Goal: Task Accomplishment & Management: Use online tool/utility

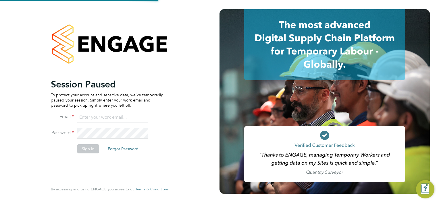
type input "chris.harrison@cpplc.com"
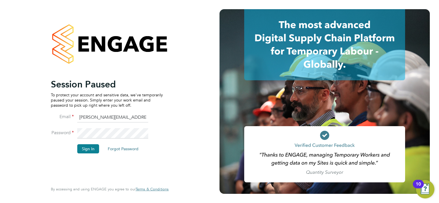
click at [90, 143] on li "Password" at bounding box center [107, 136] width 112 height 16
click at [91, 146] on button "Sign In" at bounding box center [88, 148] width 22 height 9
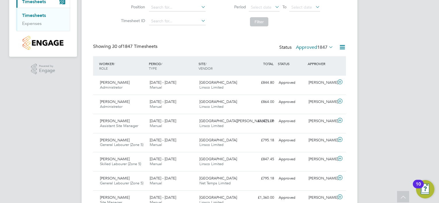
click at [308, 47] on label "Approved 1847" at bounding box center [314, 47] width 37 height 6
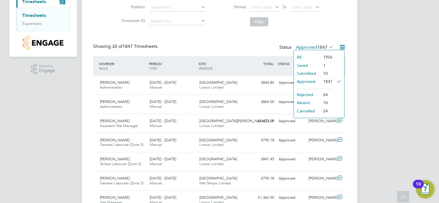
click at [315, 70] on li "Submitted" at bounding box center [307, 73] width 26 height 8
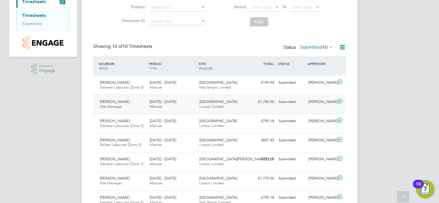
click at [234, 104] on div "Dracan Village Linsco Limited" at bounding box center [222, 104] width 50 height 14
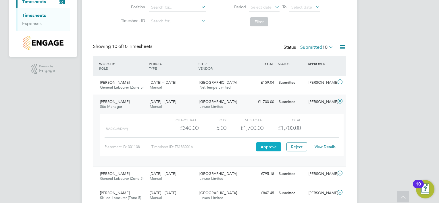
click at [275, 148] on button "Approve" at bounding box center [268, 146] width 25 height 9
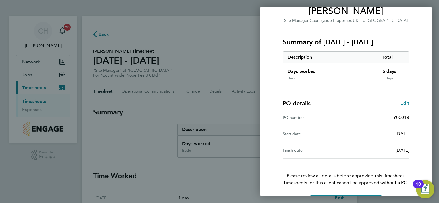
scroll to position [71, 0]
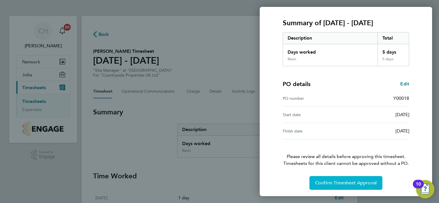
click at [355, 182] on span "Confirm Timesheet Approval" at bounding box center [345, 183] width 61 height 6
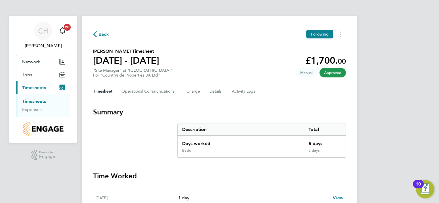
click at [104, 36] on span "Back" at bounding box center [103, 34] width 11 height 7
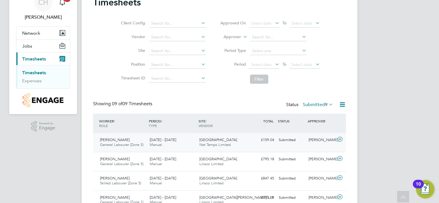
click at [234, 137] on div "Dracan Village Net Temps Limited" at bounding box center [222, 142] width 50 height 14
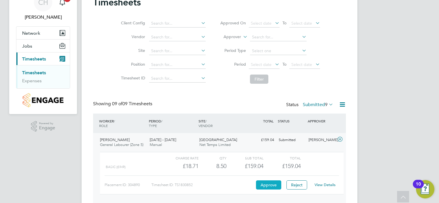
click at [274, 186] on button "Approve" at bounding box center [268, 185] width 25 height 9
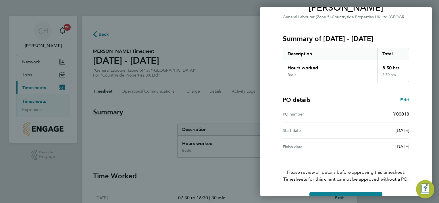
scroll to position [71, 0]
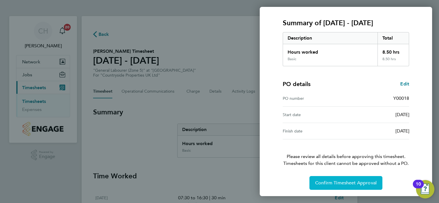
click at [333, 183] on span "Confirm Timesheet Approval" at bounding box center [345, 183] width 61 height 6
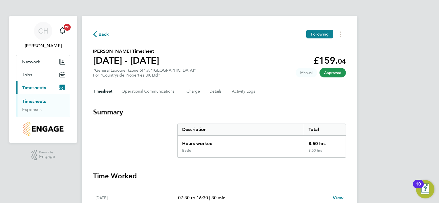
click at [105, 33] on span "Back" at bounding box center [103, 34] width 11 height 7
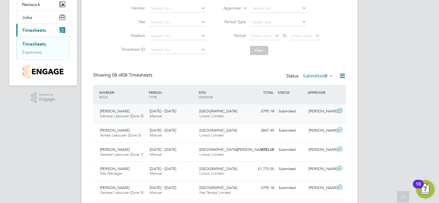
click at [183, 108] on div "22 - 28 Sep 2025 Manual" at bounding box center [172, 114] width 50 height 14
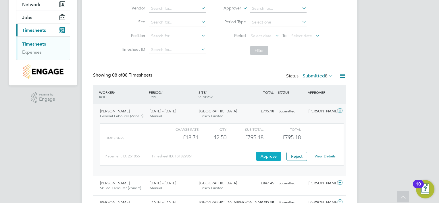
click at [263, 155] on button "Approve" at bounding box center [268, 156] width 25 height 9
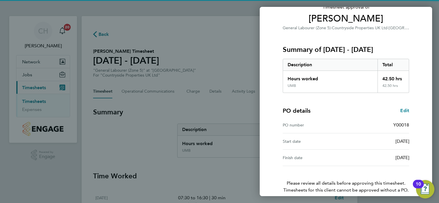
scroll to position [71, 0]
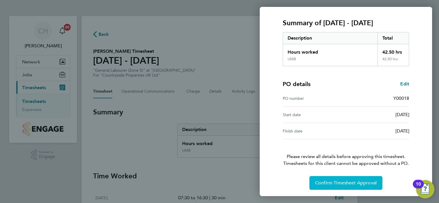
click at [340, 179] on button "Confirm Timesheet Approval" at bounding box center [345, 183] width 73 height 14
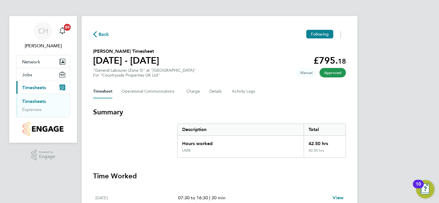
click at [104, 30] on div "Back Following" at bounding box center [219, 34] width 253 height 9
click at [104, 34] on span "Back" at bounding box center [103, 34] width 11 height 7
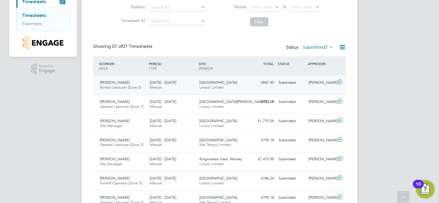
click at [139, 88] on span "Skilled Labourer (Zone 5)" at bounding box center [120, 87] width 41 height 5
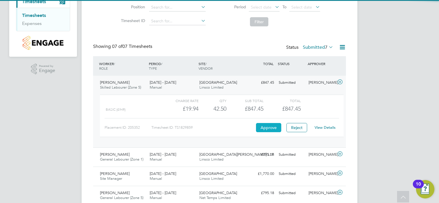
click at [269, 127] on button "Approve" at bounding box center [268, 127] width 25 height 9
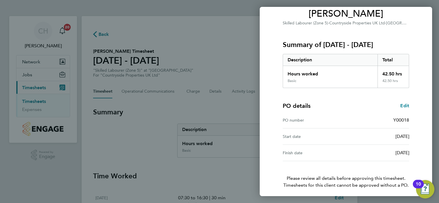
scroll to position [71, 0]
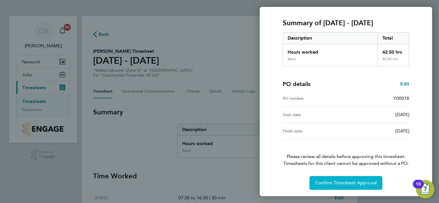
click at [362, 182] on span "Confirm Timesheet Approval" at bounding box center [345, 183] width 61 height 6
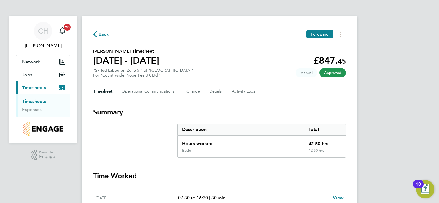
click at [101, 38] on div "Back Following" at bounding box center [219, 34] width 253 height 9
click at [101, 34] on span "Back" at bounding box center [103, 34] width 11 height 7
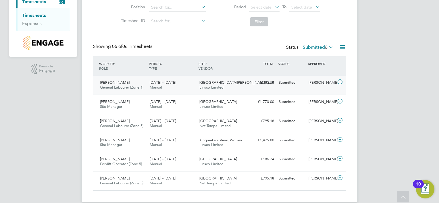
click at [199, 88] on span "Linsco Limited" at bounding box center [211, 87] width 24 height 5
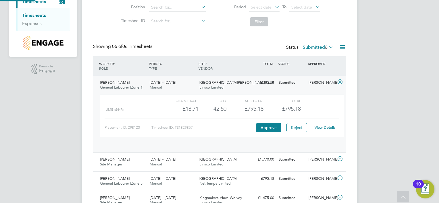
scroll to position [9, 56]
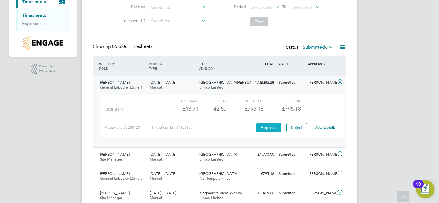
click at [267, 128] on button "Approve" at bounding box center [268, 127] width 25 height 9
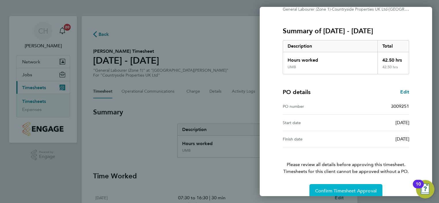
scroll to position [71, 0]
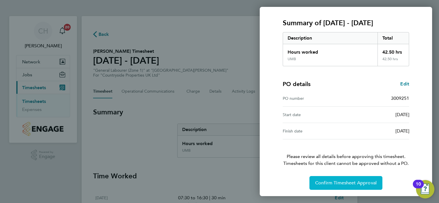
click at [362, 180] on span "Confirm Timesheet Approval" at bounding box center [345, 183] width 61 height 6
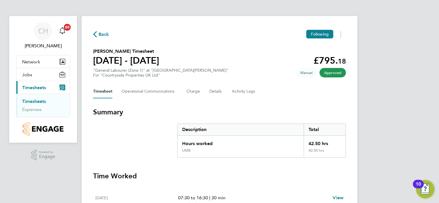
click at [99, 35] on span "Back" at bounding box center [103, 34] width 11 height 7
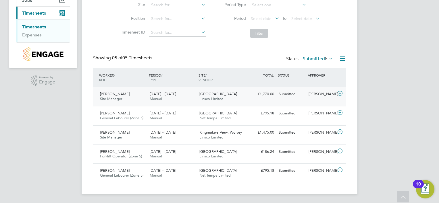
click at [226, 100] on div "Dracan Village Linsco Limited" at bounding box center [222, 97] width 50 height 14
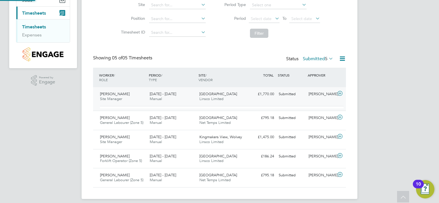
scroll to position [9, 56]
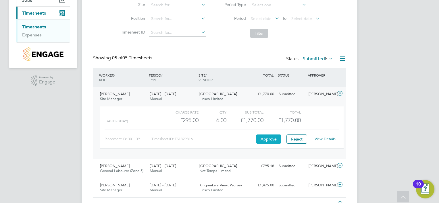
click at [264, 136] on button "Approve" at bounding box center [268, 139] width 25 height 9
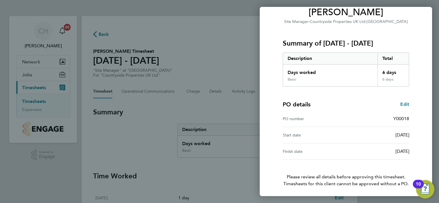
scroll to position [71, 0]
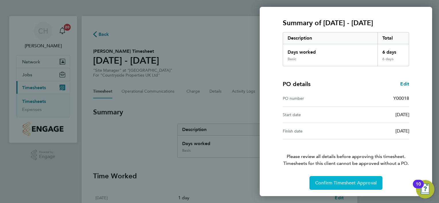
click at [319, 182] on span "Confirm Timesheet Approval" at bounding box center [345, 183] width 61 height 6
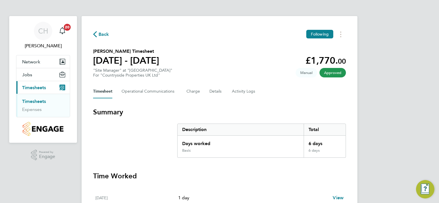
drag, startPoint x: 100, startPoint y: 33, endPoint x: 100, endPoint y: 41, distance: 7.8
click at [100, 41] on div "Back Following Jon Mullinex's Timesheet 22 - 28 Sept 2025 £1,770. 00 "Site Mana…" at bounding box center [220, 192] width 276 height 352
click at [100, 37] on span "Back" at bounding box center [103, 34] width 11 height 7
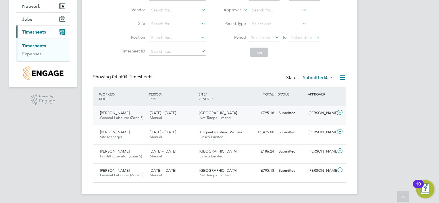
click at [274, 116] on div "£795.18 Submitted" at bounding box center [261, 113] width 30 height 9
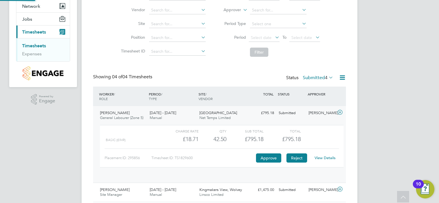
scroll to position [9, 56]
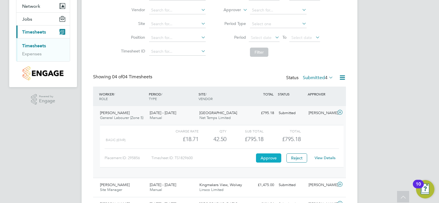
click at [259, 161] on button "Approve" at bounding box center [268, 158] width 25 height 9
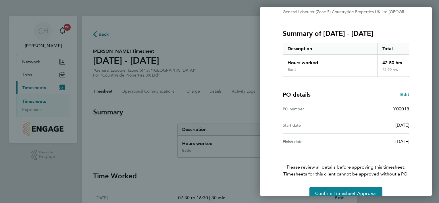
scroll to position [71, 0]
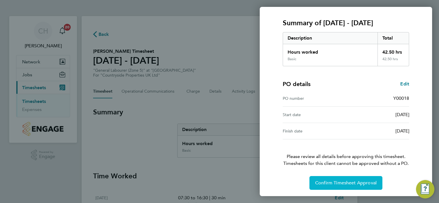
click at [355, 184] on span "Confirm Timesheet Approval" at bounding box center [345, 183] width 61 height 6
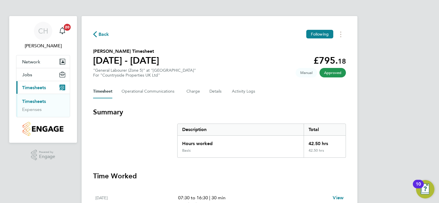
click at [105, 33] on span "Back" at bounding box center [103, 34] width 11 height 7
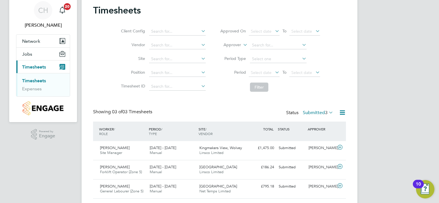
scroll to position [37, 0]
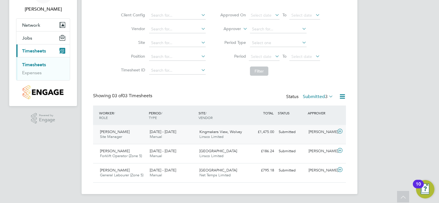
click at [214, 137] on span "Linsco Limited" at bounding box center [211, 136] width 24 height 5
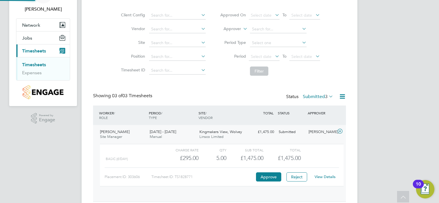
scroll to position [9, 56]
click at [262, 176] on button "Approve" at bounding box center [268, 177] width 25 height 9
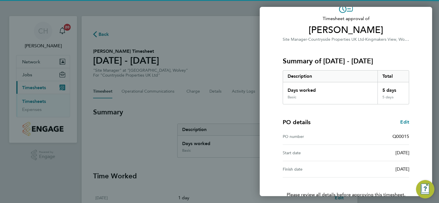
scroll to position [71, 0]
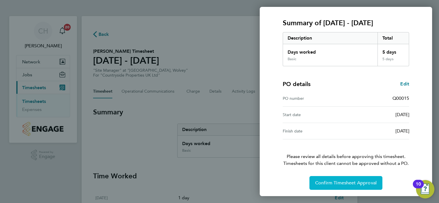
click at [346, 177] on button "Confirm Timesheet Approval" at bounding box center [345, 183] width 73 height 14
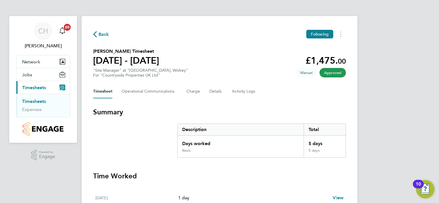
click at [106, 34] on span "Back" at bounding box center [103, 34] width 11 height 7
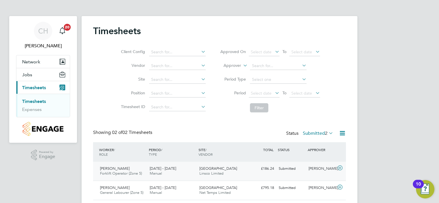
scroll to position [17, 0]
